Goal: Transaction & Acquisition: Purchase product/service

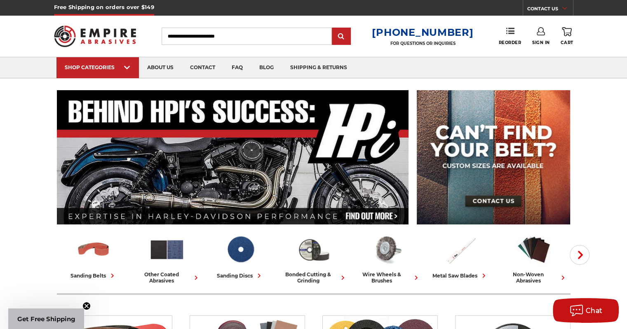
click at [244, 37] on input "Search" at bounding box center [247, 36] width 170 height 17
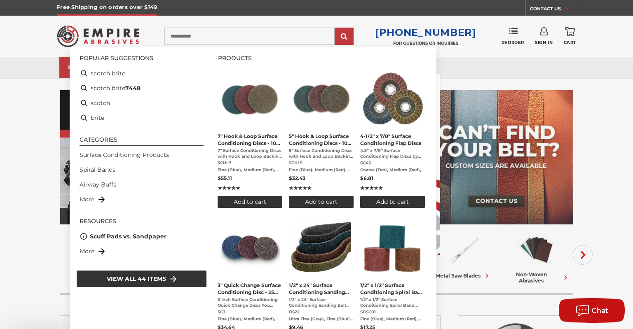
type input "**********"
click at [220, 35] on div "Close dialog WANT FREE SHIPPING ON YOUR FIRST ORDER? Sign up for our newsletter…" at bounding box center [316, 164] width 633 height 329
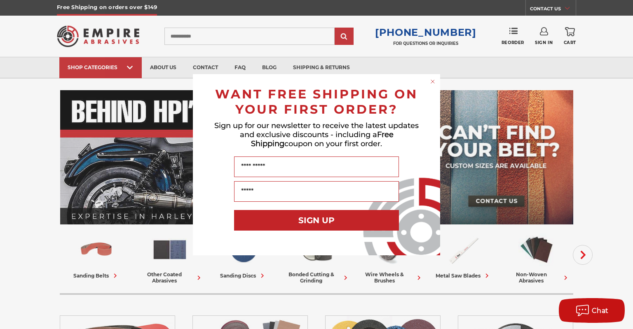
click at [219, 35] on div "Close dialog WANT FREE SHIPPING ON YOUR FIRST ORDER? Sign up for our newsletter…" at bounding box center [316, 164] width 633 height 329
drag, startPoint x: 208, startPoint y: 41, endPoint x: 206, endPoint y: 38, distance: 4.5
click at [207, 41] on div "Close dialog WANT FREE SHIPPING ON YOUR FIRST ORDER? Sign up for our newsletter…" at bounding box center [316, 164] width 633 height 329
click at [206, 38] on div "Close dialog WANT FREE SHIPPING ON YOUR FIRST ORDER? Sign up for our newsletter…" at bounding box center [316, 164] width 633 height 329
click at [193, 42] on div "Close dialog WANT FREE SHIPPING ON YOUR FIRST ORDER? Sign up for our newsletter…" at bounding box center [316, 164] width 633 height 329
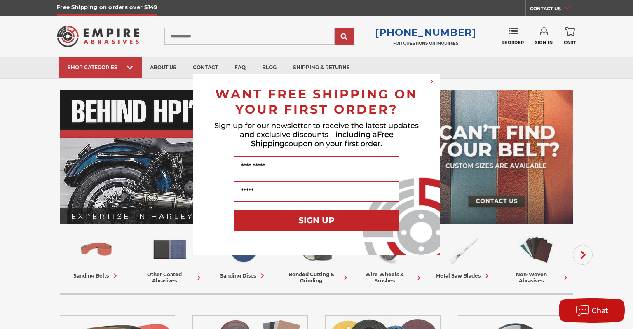
click at [203, 38] on div "Close dialog WANT FREE SHIPPING ON YOUR FIRST ORDER? Sign up for our newsletter…" at bounding box center [316, 164] width 633 height 329
drag, startPoint x: 206, startPoint y: 38, endPoint x: 240, endPoint y: 38, distance: 33.8
click at [206, 38] on div "Close dialog WANT FREE SHIPPING ON YOUR FIRST ORDER? Sign up for our newsletter…" at bounding box center [316, 164] width 633 height 329
drag, startPoint x: 257, startPoint y: 35, endPoint x: 262, endPoint y: 39, distance: 6.7
click at [257, 35] on div "Close dialog WANT FREE SHIPPING ON YOUR FIRST ORDER? Sign up for our newsletter…" at bounding box center [316, 164] width 633 height 329
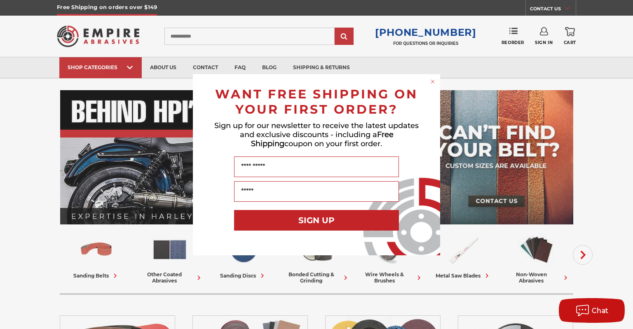
drag, startPoint x: 206, startPoint y: 42, endPoint x: 199, endPoint y: 39, distance: 7.4
click at [202, 41] on div "Close dialog WANT FREE SHIPPING ON YOUR FIRST ORDER? Sign up for our newsletter…" at bounding box center [316, 164] width 633 height 329
click at [199, 39] on div "Close dialog WANT FREE SHIPPING ON YOUR FIRST ORDER? Sign up for our newsletter…" at bounding box center [316, 164] width 633 height 329
drag, startPoint x: 198, startPoint y: 34, endPoint x: 203, endPoint y: 34, distance: 4.9
click at [198, 34] on div "Close dialog WANT FREE SHIPPING ON YOUR FIRST ORDER? Sign up for our newsletter…" at bounding box center [316, 164] width 633 height 329
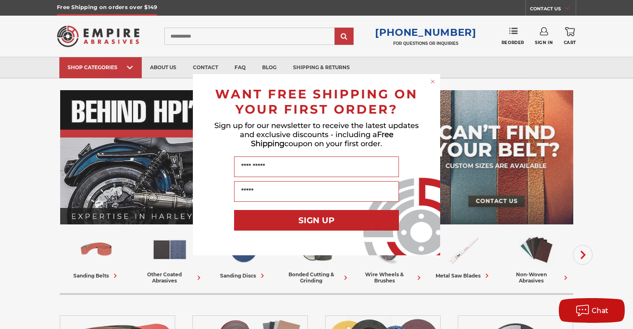
click at [203, 34] on div "Close dialog WANT FREE SHIPPING ON YOUR FIRST ORDER? Sign up for our newsletter…" at bounding box center [316, 164] width 633 height 329
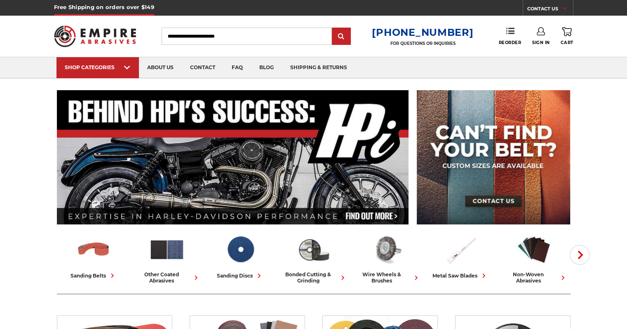
click at [185, 33] on input "Search" at bounding box center [247, 36] width 170 height 17
click at [186, 34] on input "Search" at bounding box center [247, 36] width 170 height 17
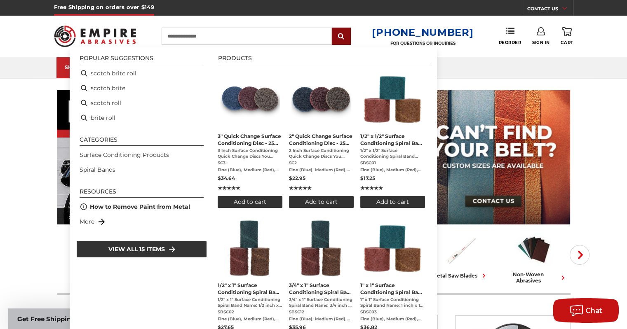
type input "**********"
click at [345, 31] on input "submit" at bounding box center [341, 36] width 16 height 16
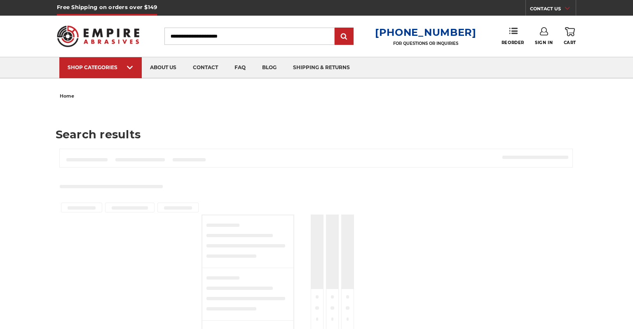
type input "**********"
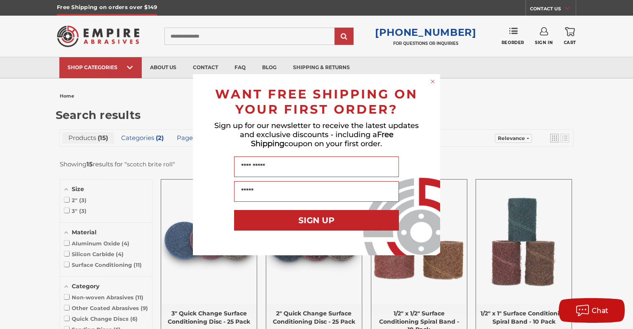
click at [434, 82] on icon "Close dialog" at bounding box center [432, 81] width 3 height 3
